Goal: Information Seeking & Learning: Learn about a topic

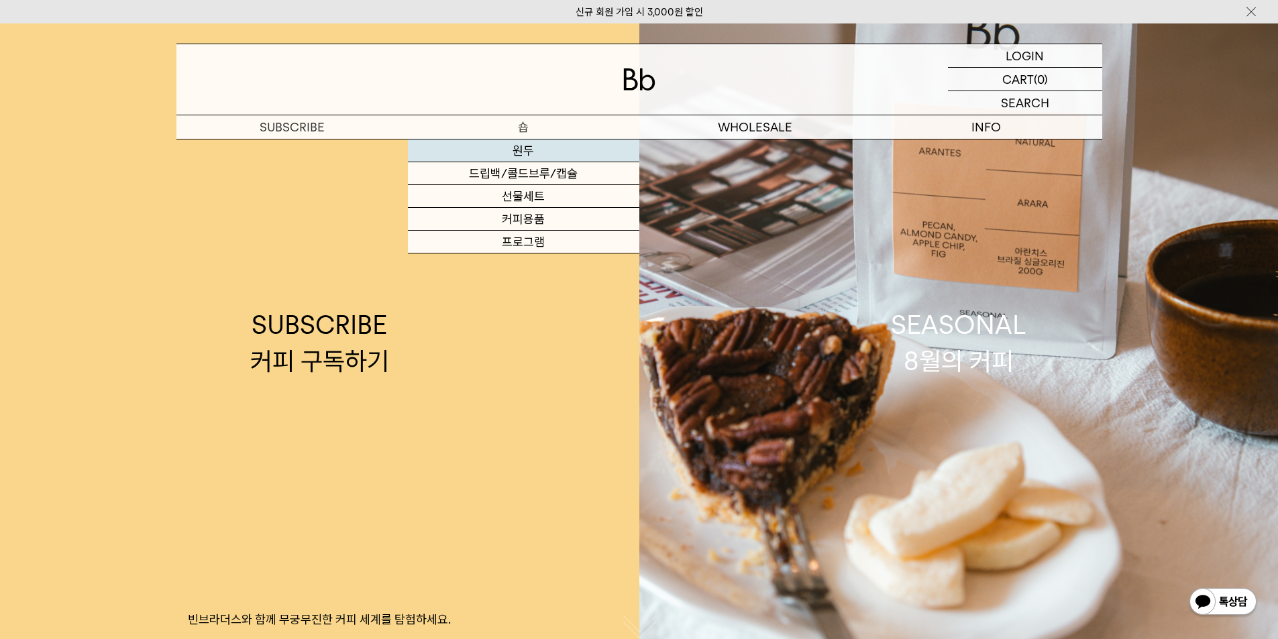
click at [529, 148] on link "원두" at bounding box center [523, 151] width 231 height 23
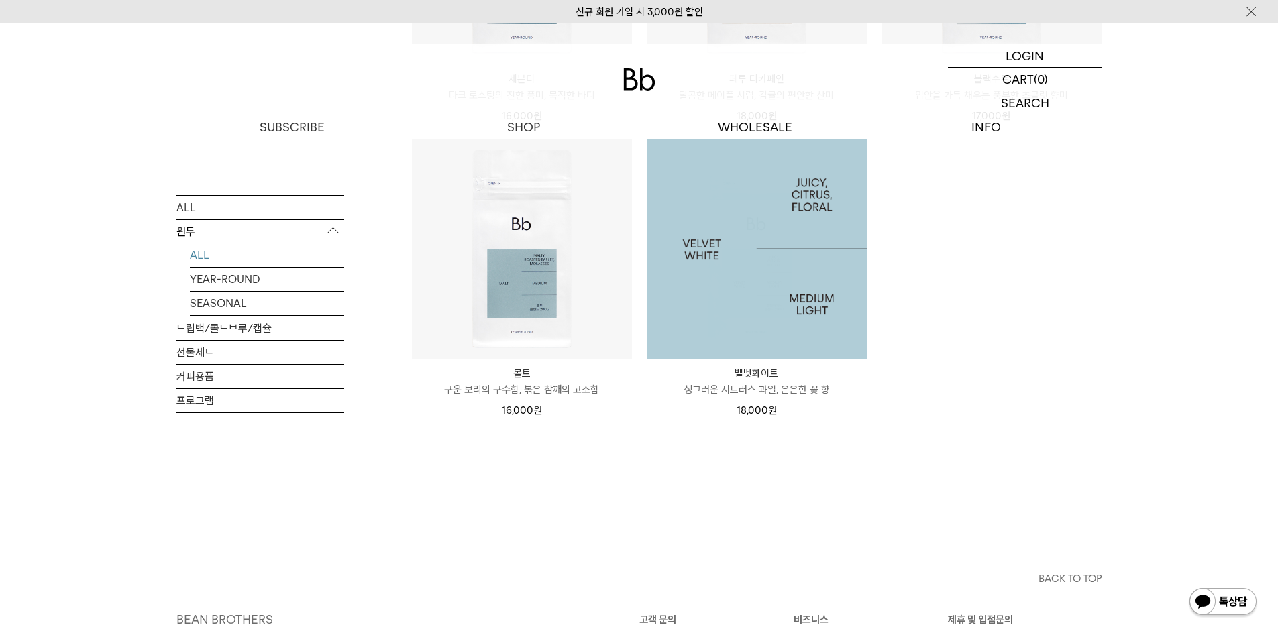
scroll to position [1006, 0]
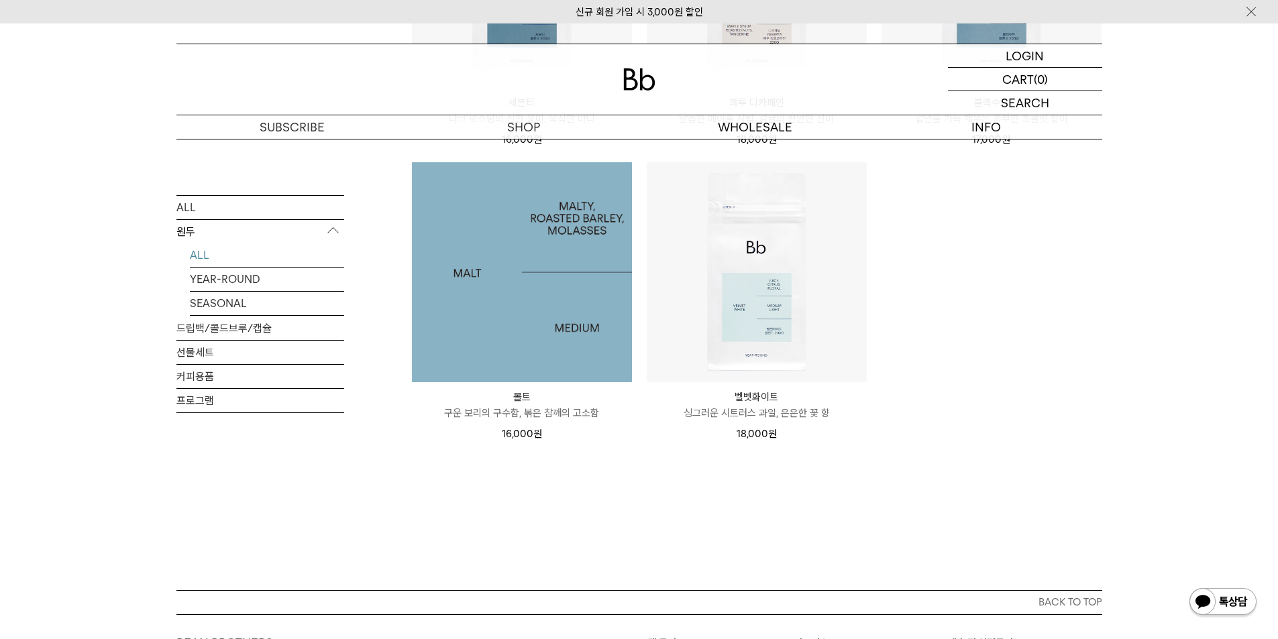
click at [521, 329] on img at bounding box center [522, 272] width 220 height 220
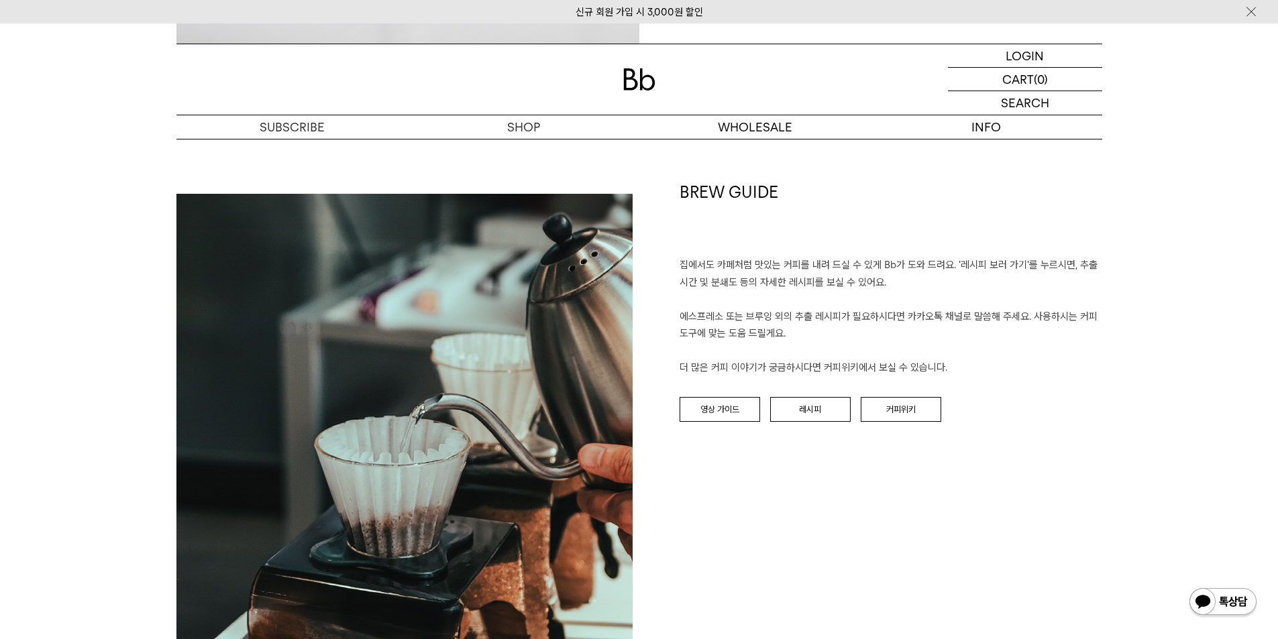
scroll to position [1409, 0]
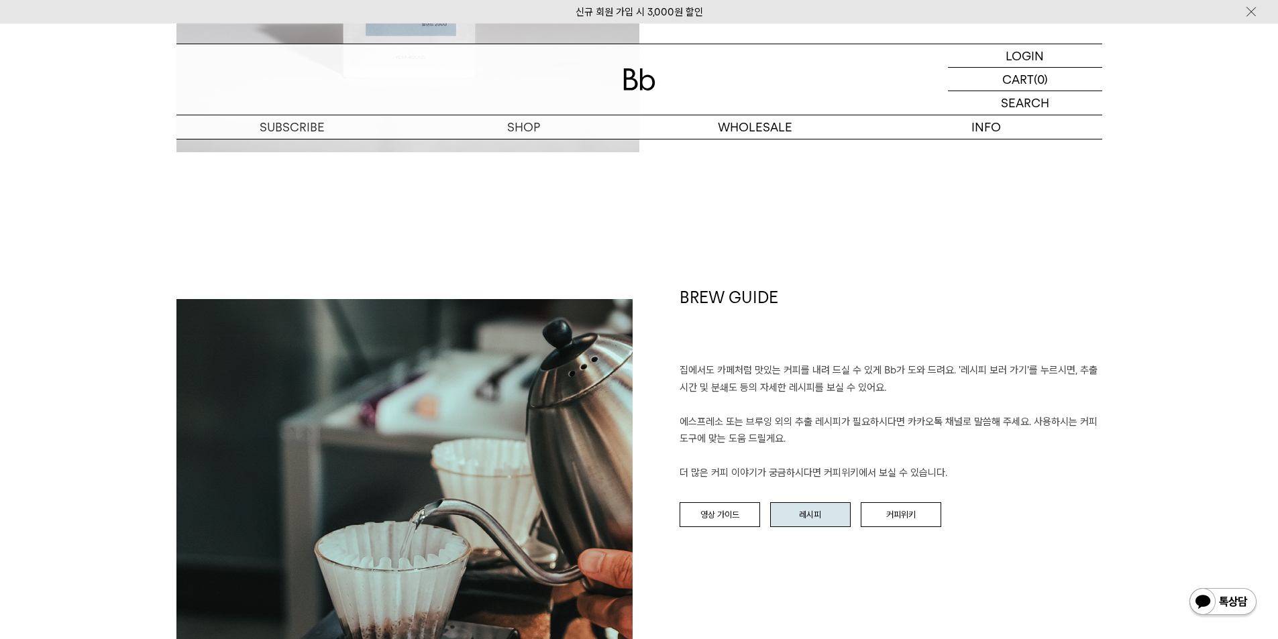
click at [806, 521] on link "레시피" at bounding box center [810, 514] width 80 height 25
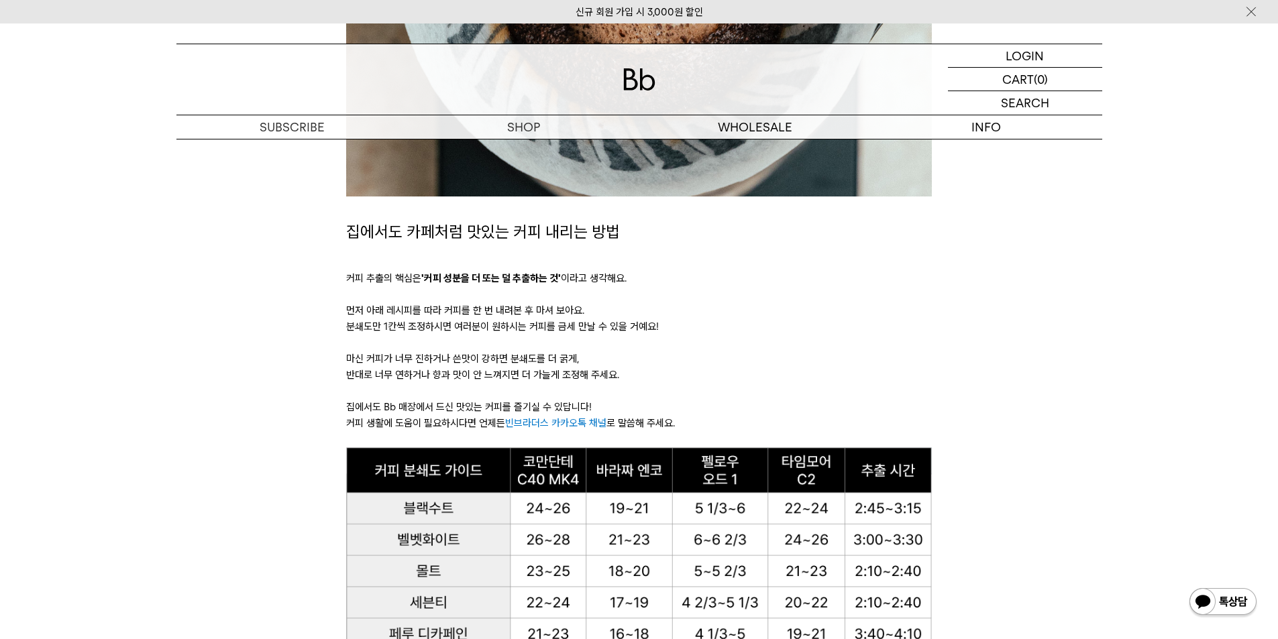
scroll to position [805, 0]
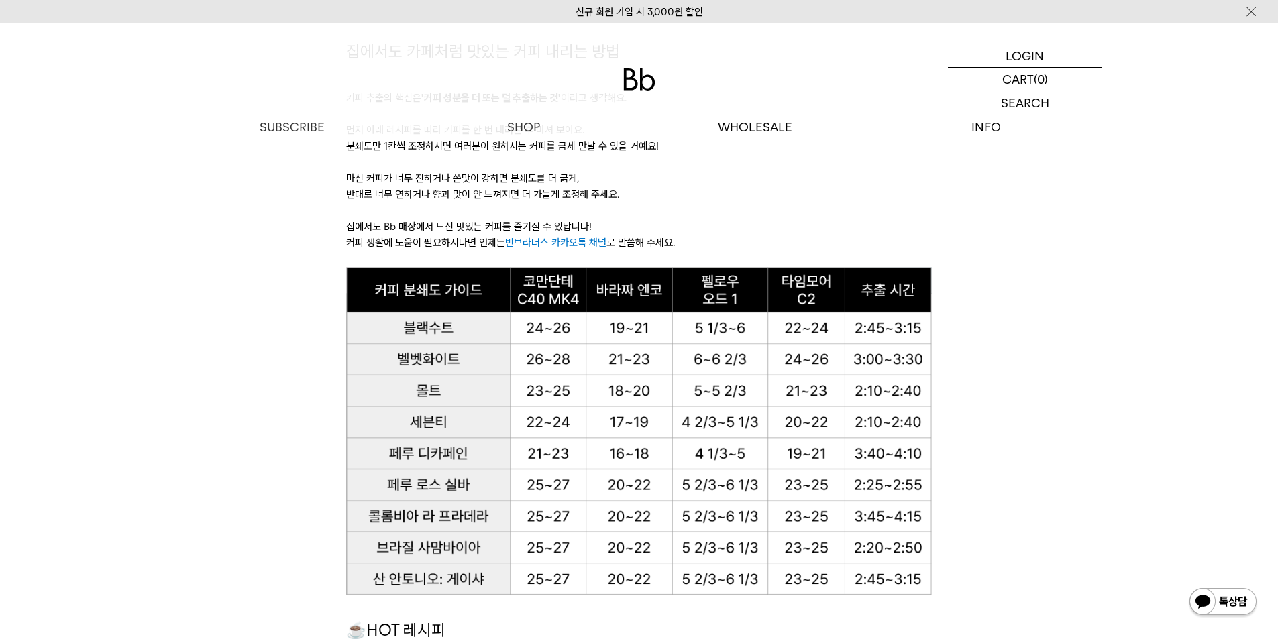
click at [394, 233] on p "집에서도 Bb 매장에서 드신 맛있는 커피를 즐기실 수 있답니다!" at bounding box center [639, 227] width 586 height 16
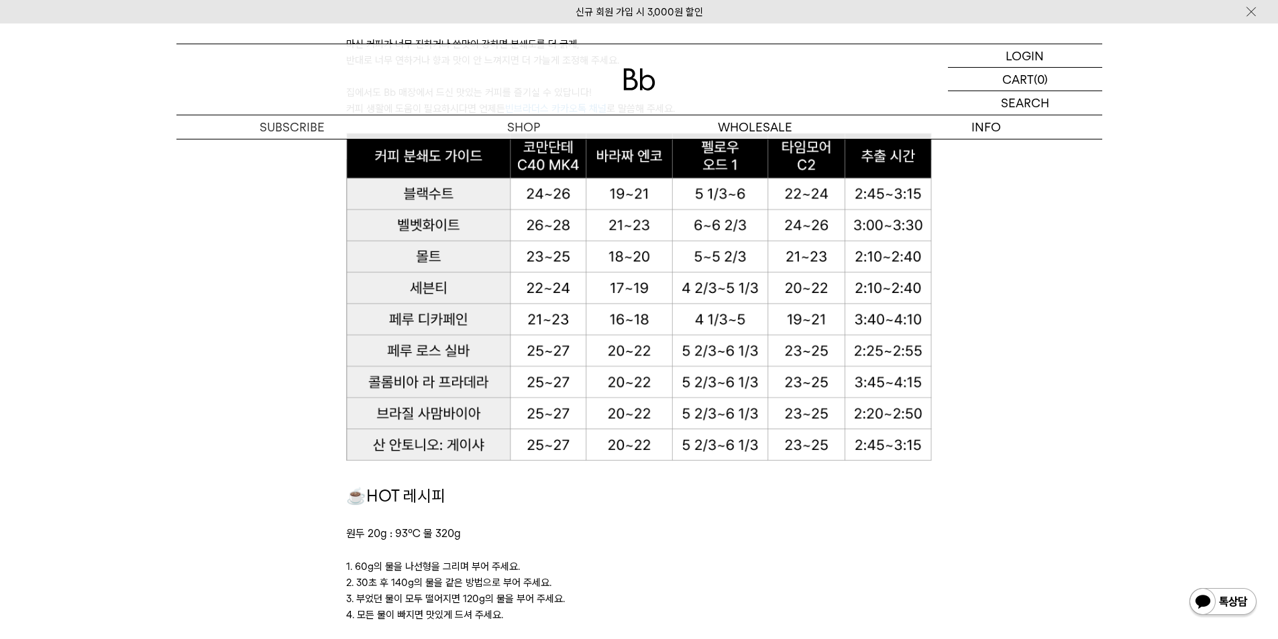
scroll to position [872, 0]
